Goal: Task Accomplishment & Management: Use online tool/utility

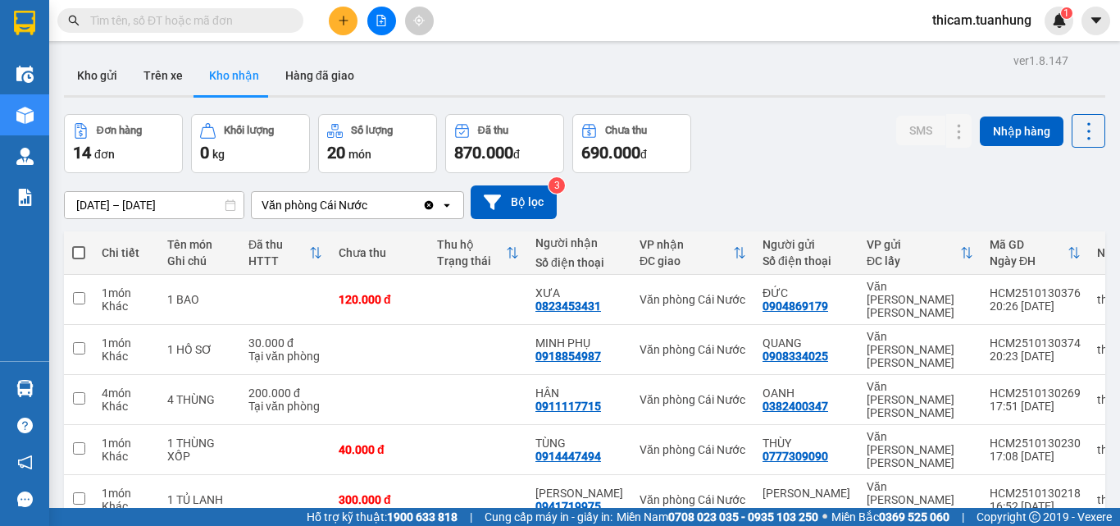
scroll to position [236, 0]
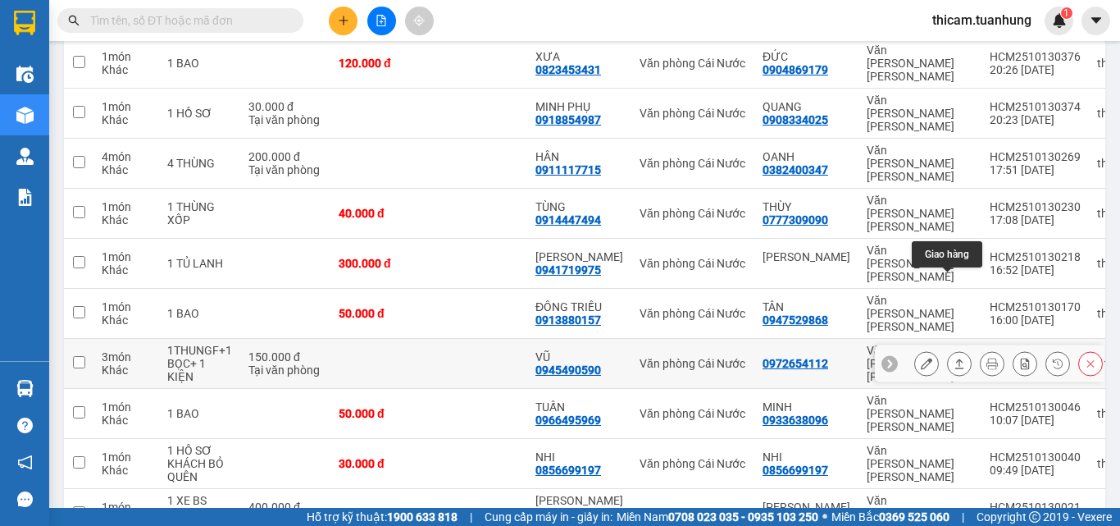
click at [954, 358] on icon at bounding box center [959, 363] width 11 height 11
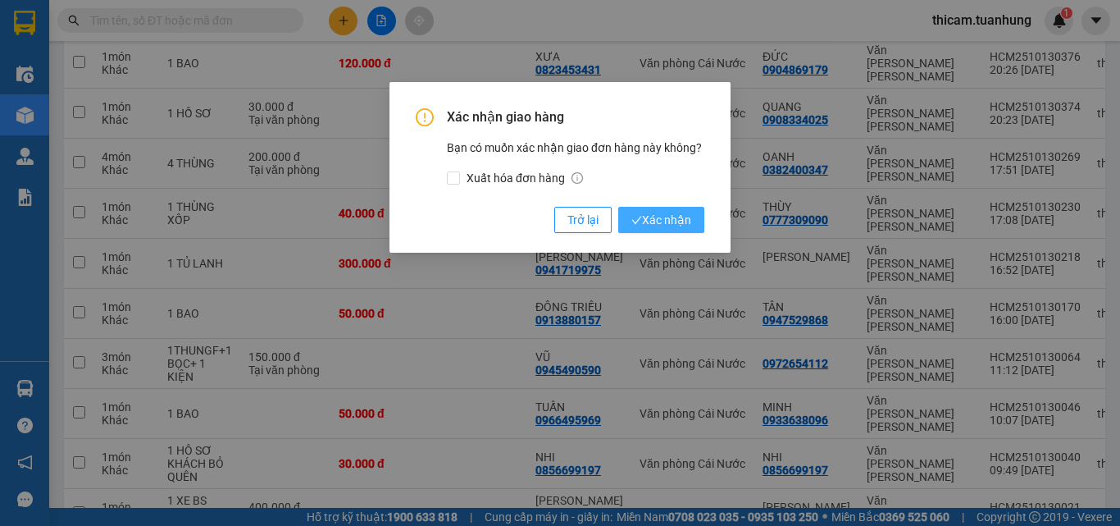
click at [663, 221] on span "Xác nhận" at bounding box center [662, 220] width 60 height 18
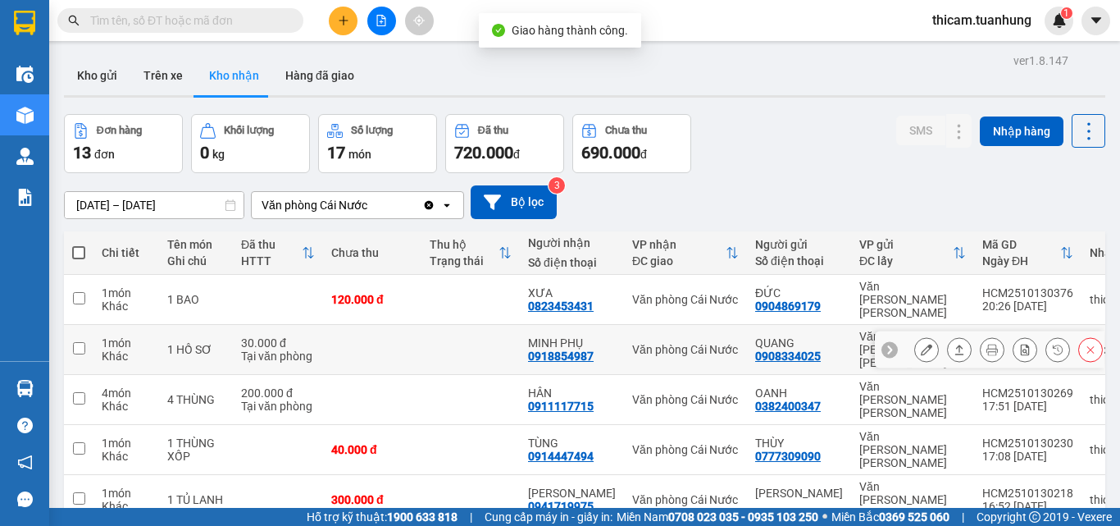
scroll to position [246, 0]
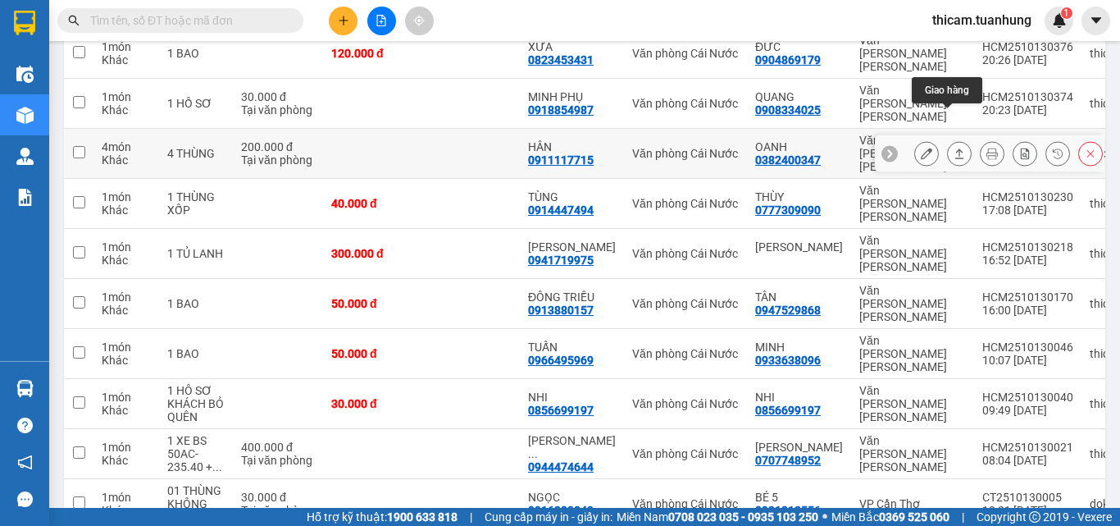
click at [955, 148] on icon at bounding box center [959, 153] width 9 height 10
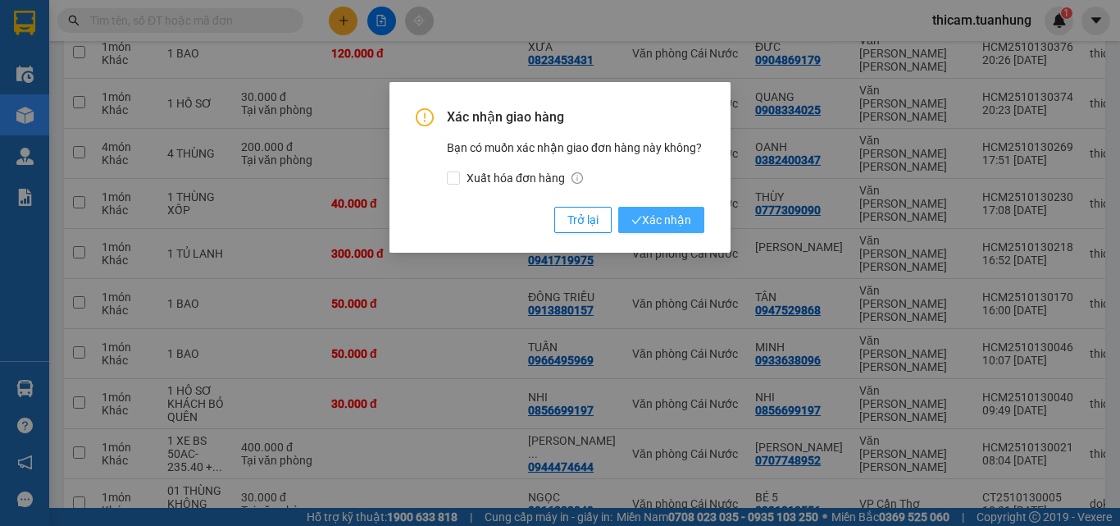
click at [636, 217] on icon "check" at bounding box center [637, 220] width 11 height 11
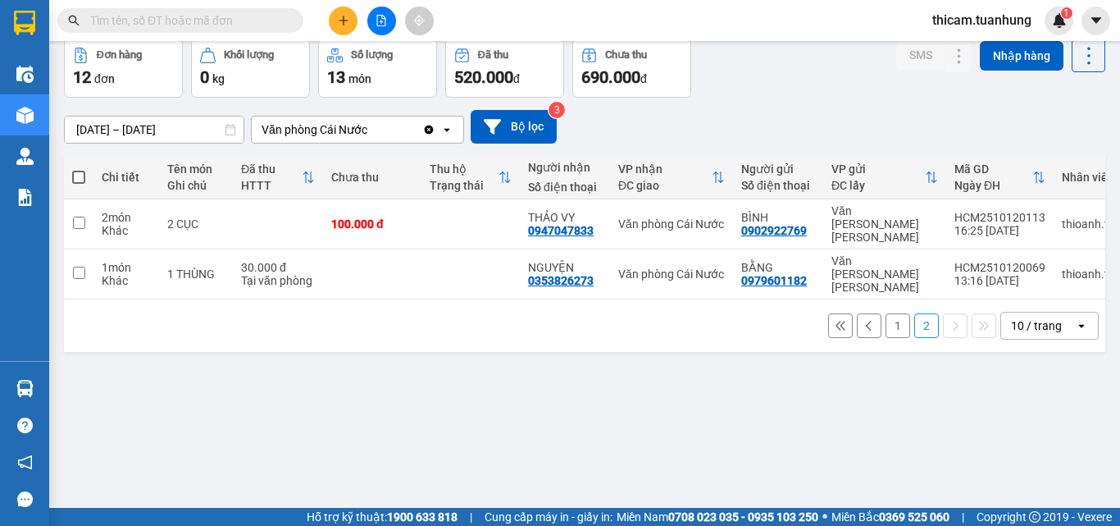
click at [886, 313] on button "1" at bounding box center [898, 325] width 25 height 25
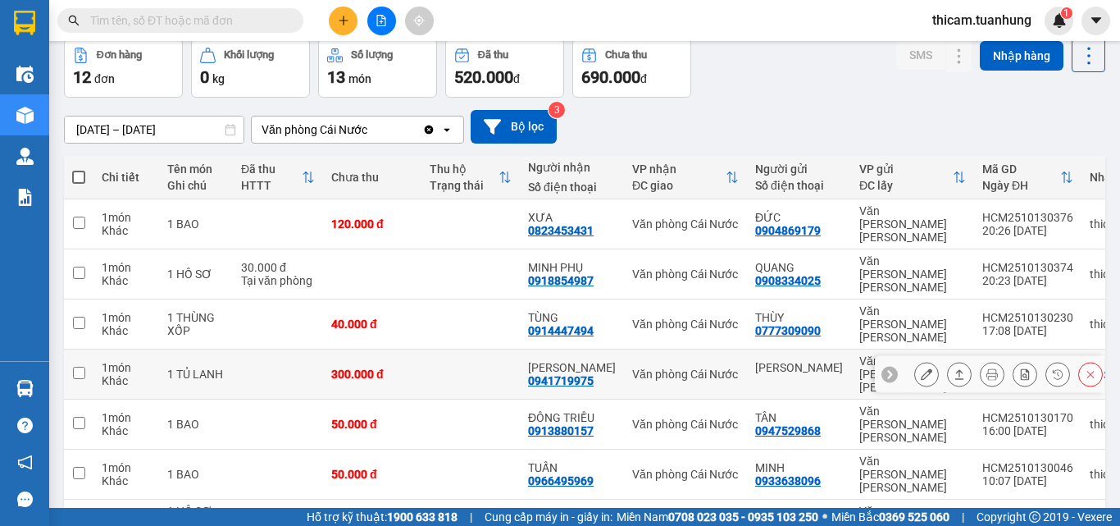
scroll to position [249, 0]
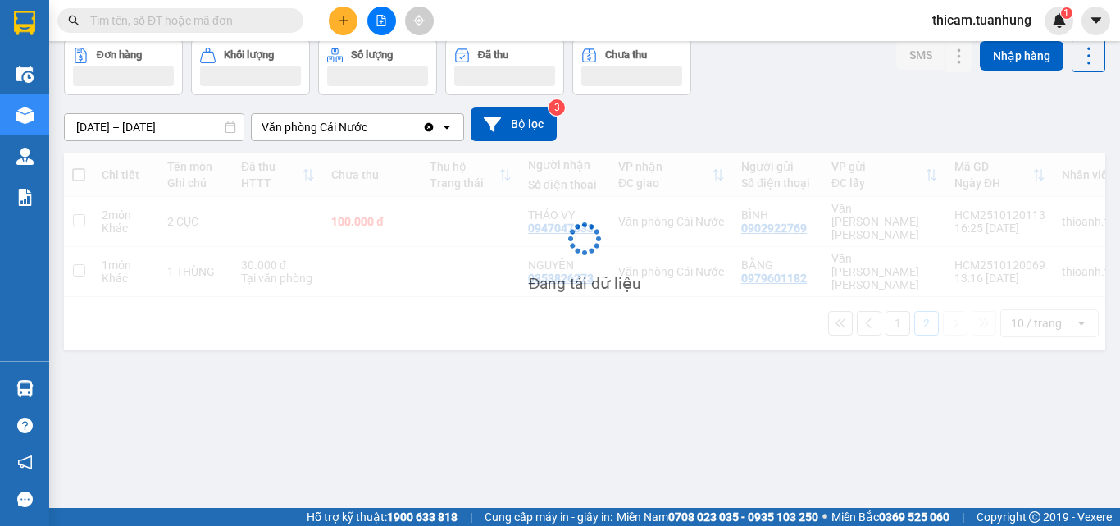
scroll to position [75, 0]
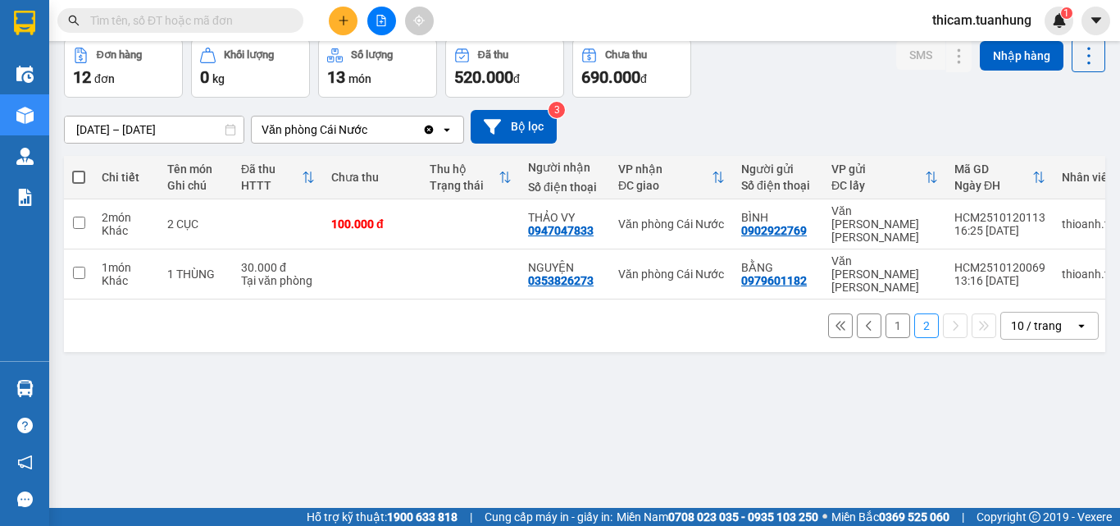
click at [886, 313] on button "1" at bounding box center [898, 325] width 25 height 25
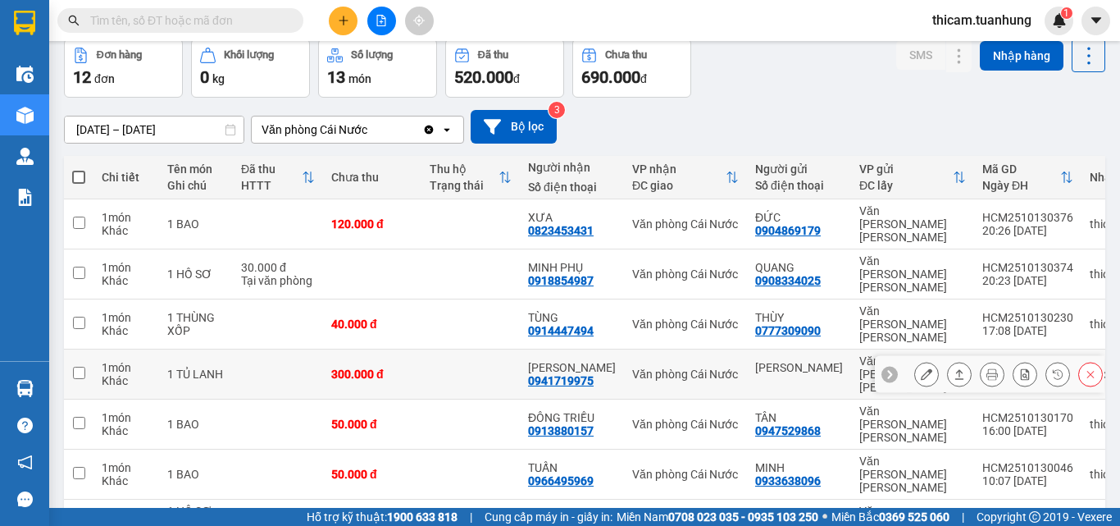
scroll to position [157, 0]
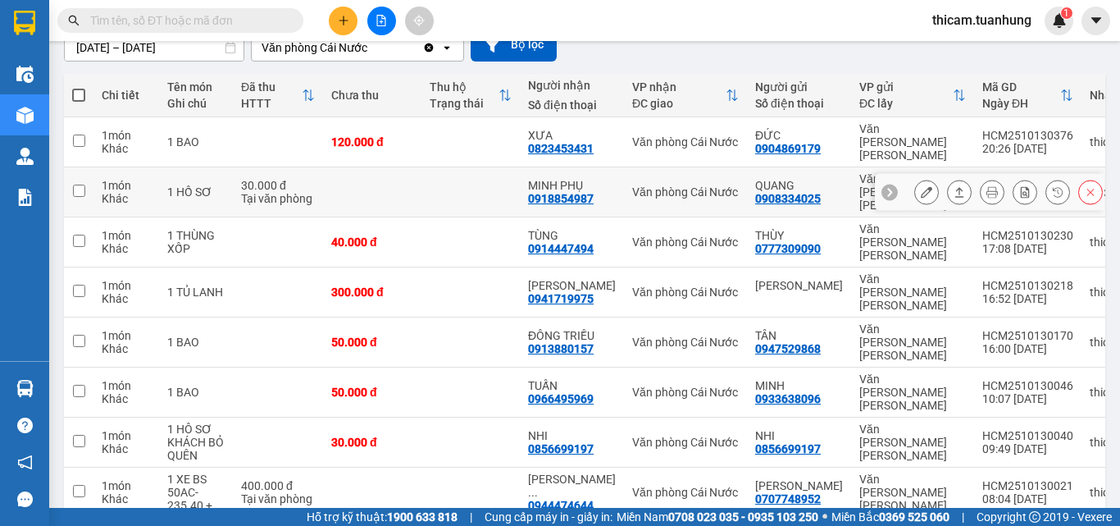
click at [954, 186] on icon at bounding box center [959, 191] width 11 height 11
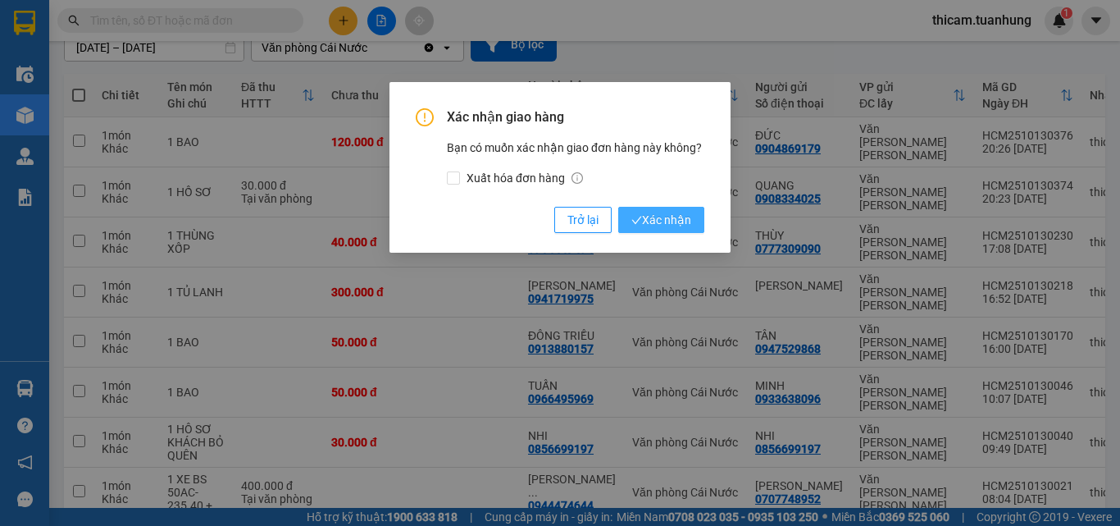
click at [655, 221] on span "Xác nhận" at bounding box center [662, 220] width 60 height 18
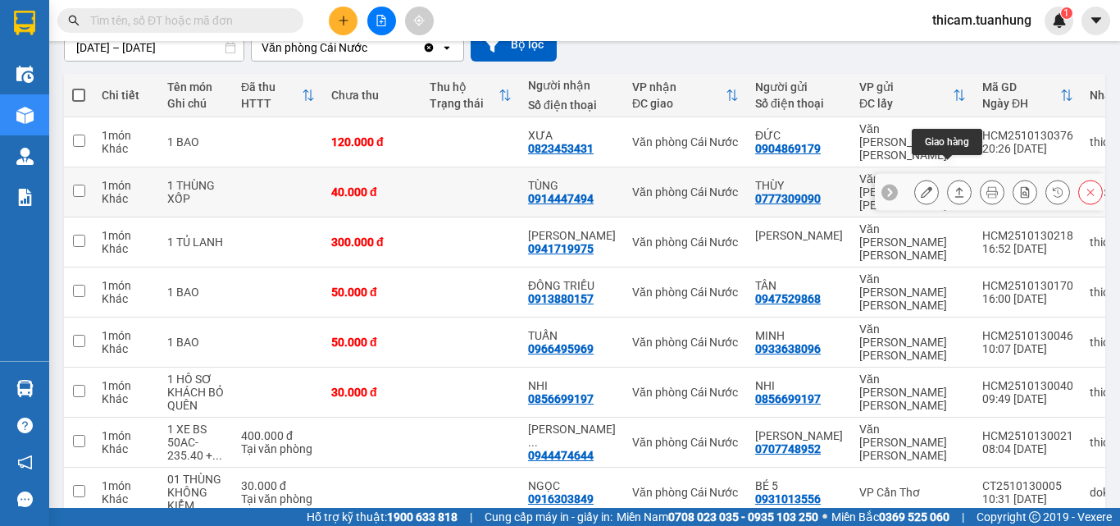
click at [954, 186] on icon at bounding box center [959, 191] width 11 height 11
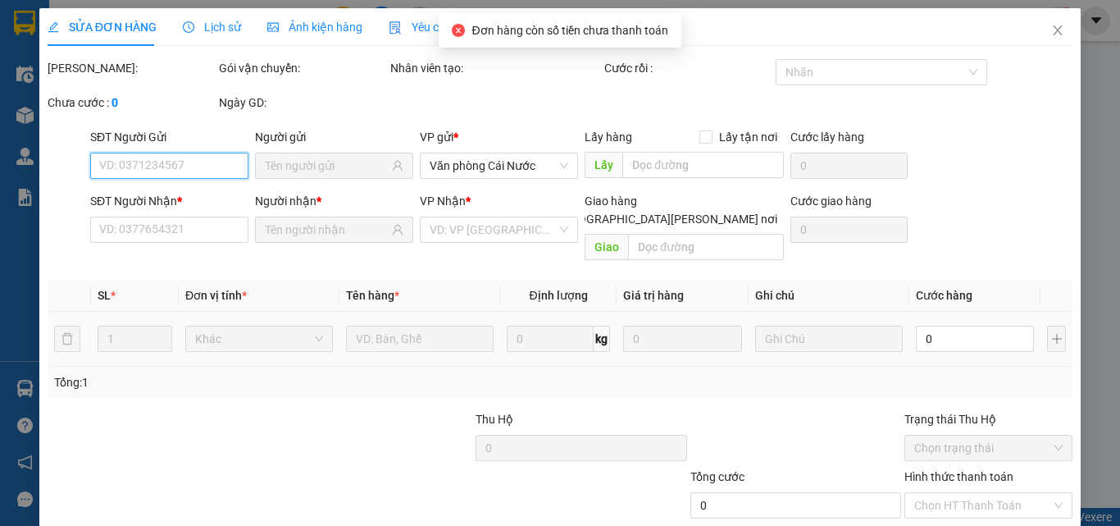
type input "0777309090"
type input "THÙY"
type input "0914447494"
type input "TÙNG"
type input "40.000"
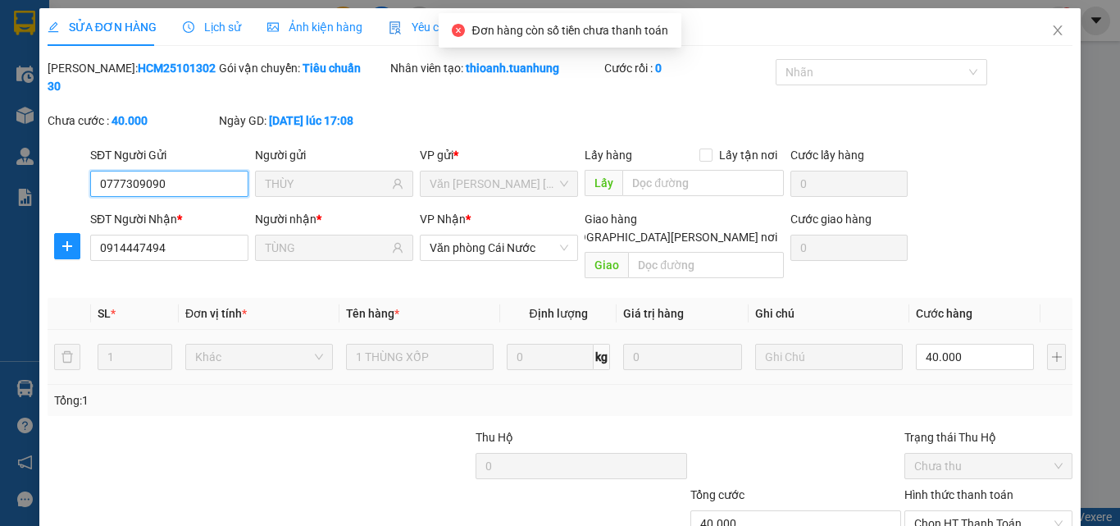
scroll to position [84, 0]
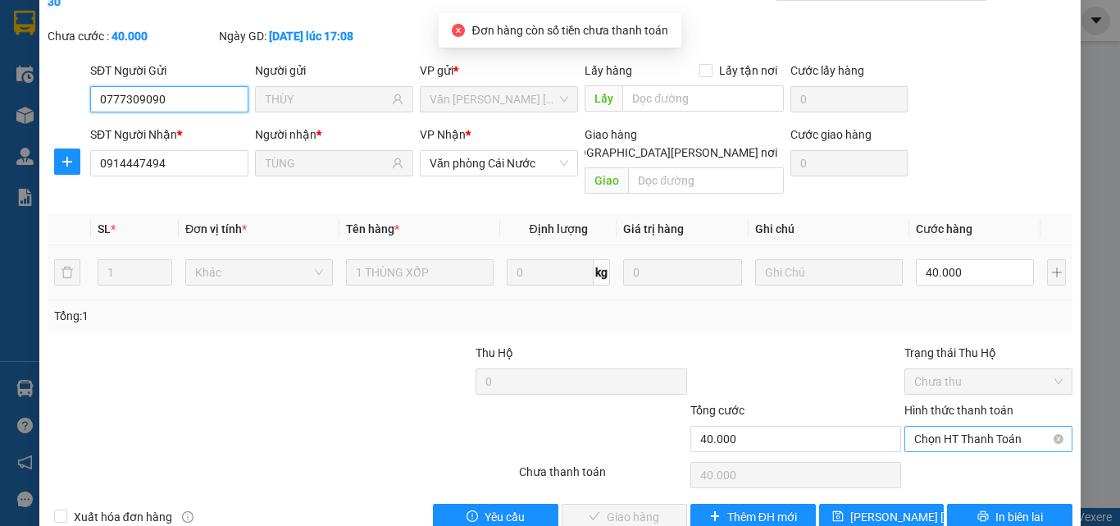
drag, startPoint x: 956, startPoint y: 407, endPoint x: 951, endPoint y: 427, distance: 21.3
click at [956, 426] on span "Chọn HT Thanh Toán" at bounding box center [988, 438] width 148 height 25
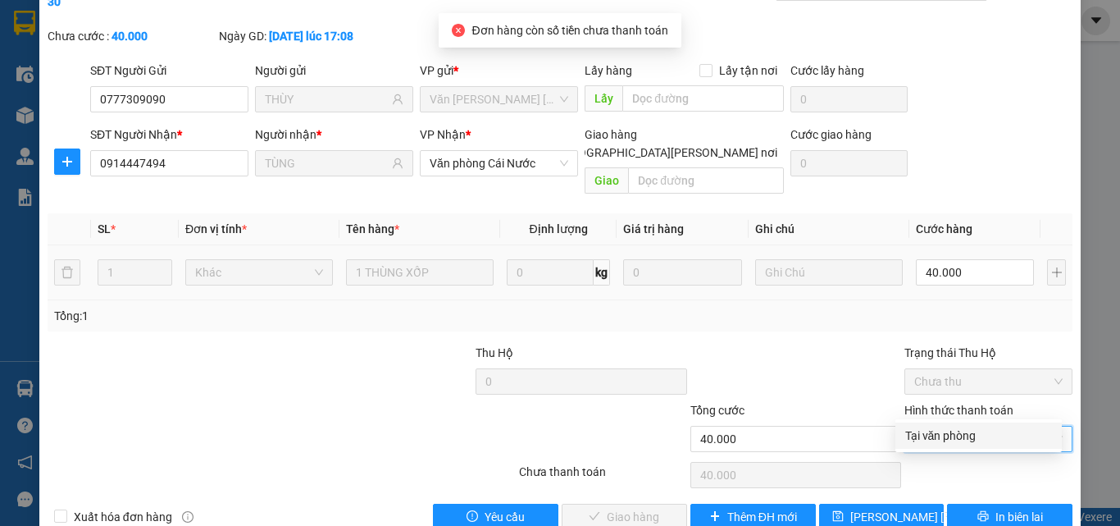
click at [938, 438] on div "Tại văn phòng" at bounding box center [978, 435] width 147 height 18
type input "0"
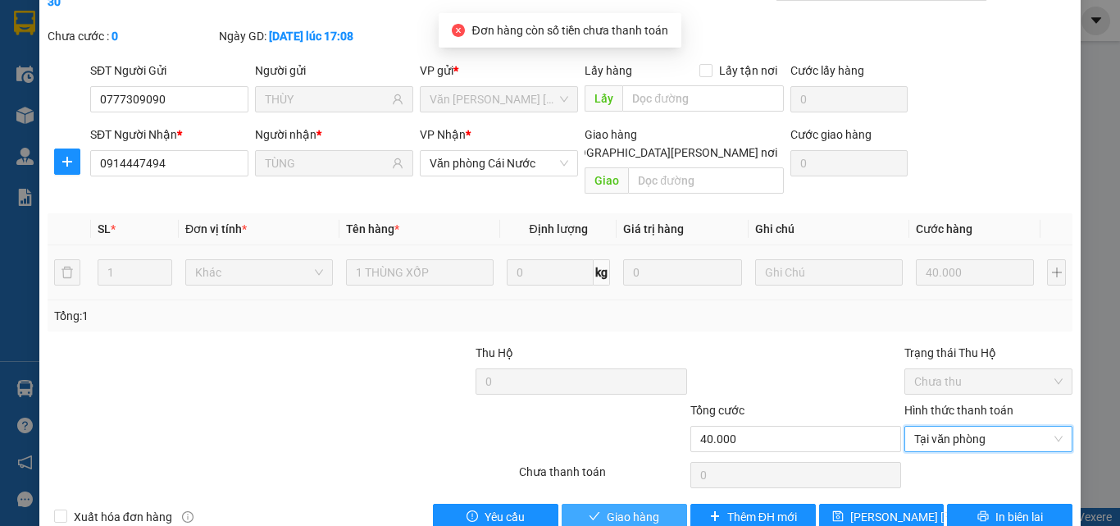
click at [639, 508] on span "Giao hàng" at bounding box center [633, 517] width 52 height 18
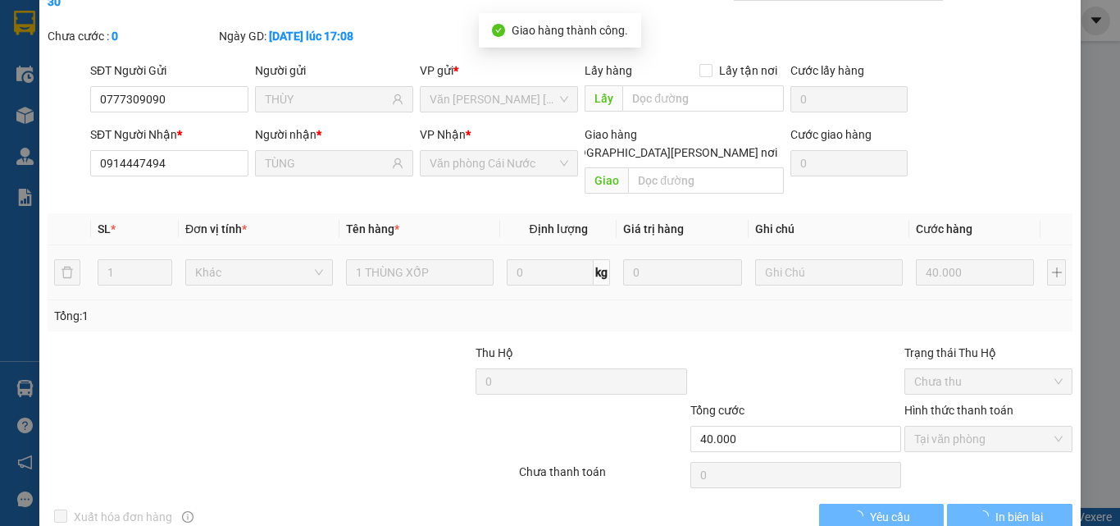
scroll to position [0, 0]
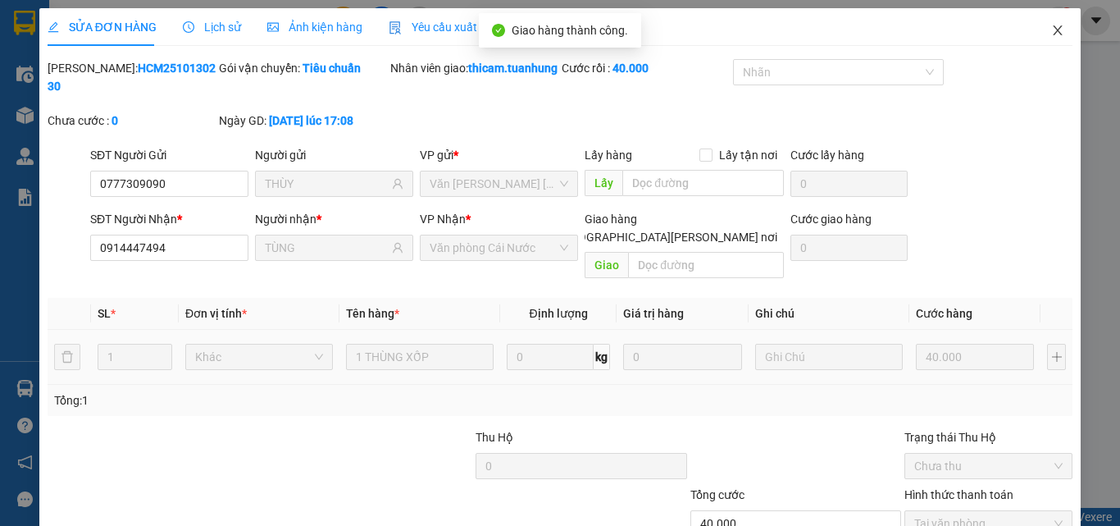
click at [1051, 31] on icon "close" at bounding box center [1057, 30] width 13 height 13
